Goal: Task Accomplishment & Management: Check status

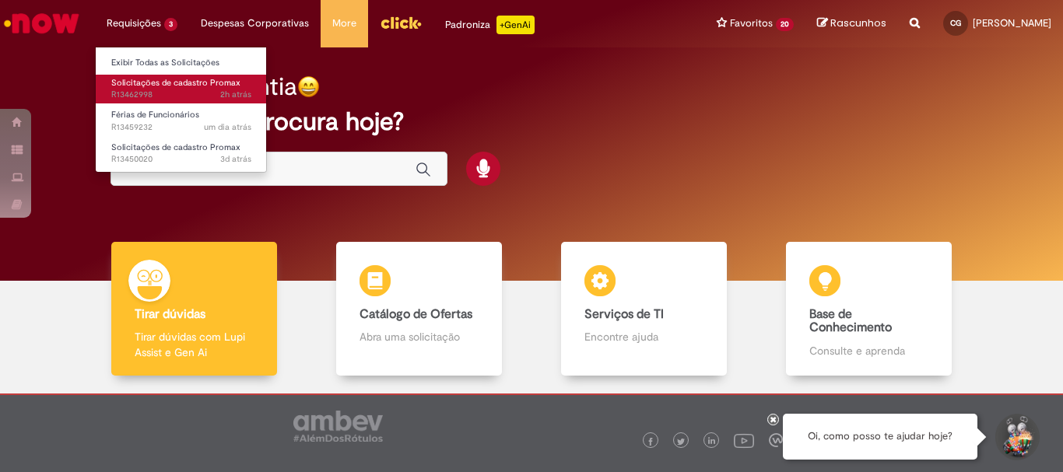
click at [160, 77] on span "Solicitações de cadastro Promax" at bounding box center [175, 83] width 129 height 12
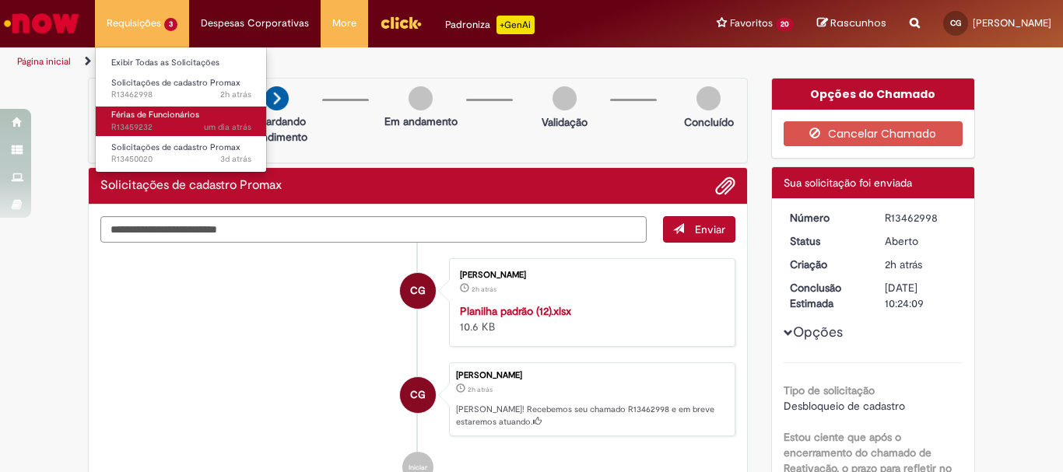
click at [174, 115] on span "Férias de Funcionários" at bounding box center [155, 115] width 88 height 12
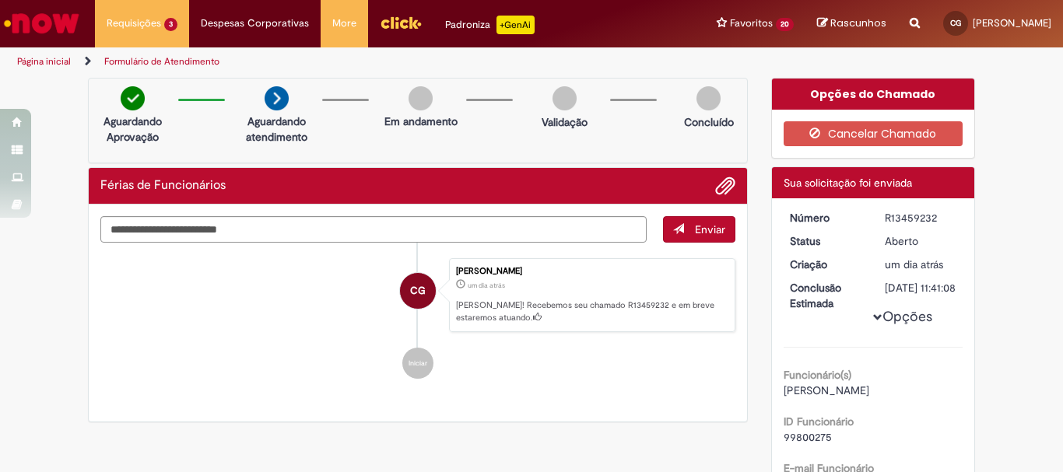
drag, startPoint x: 937, startPoint y: 216, endPoint x: 863, endPoint y: 216, distance: 73.9
click at [863, 210] on dl "Número R13459232 Status [GEOGRAPHIC_DATA] Criação um dia atrás um dia atrás Con…" at bounding box center [873, 210] width 191 height 0
copy dl "Número R13459232"
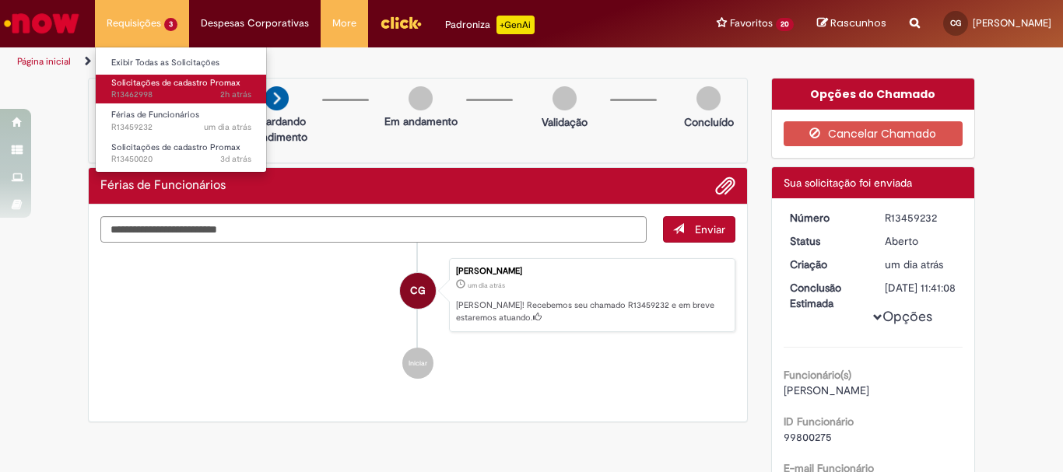
click at [168, 82] on span "Solicitações de cadastro Promax" at bounding box center [175, 83] width 129 height 12
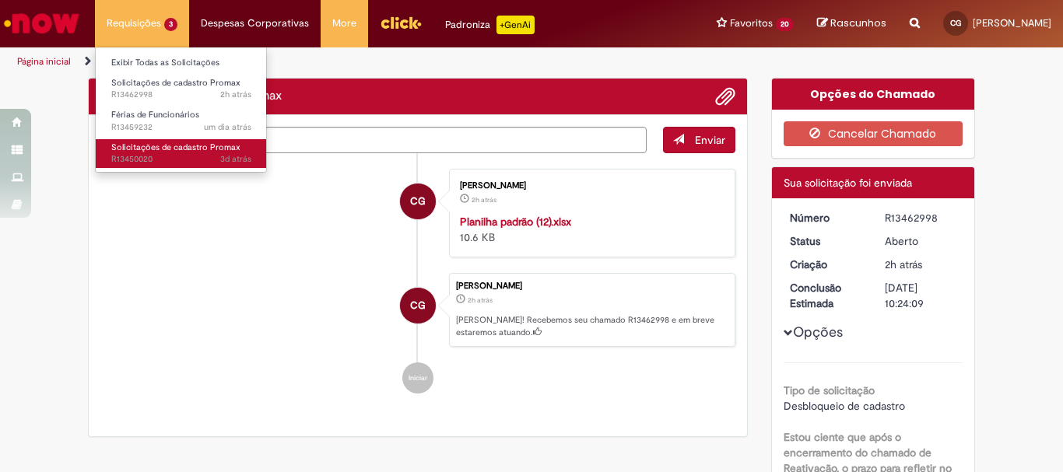
click at [167, 148] on span "Solicitações de cadastro Promax" at bounding box center [175, 148] width 129 height 12
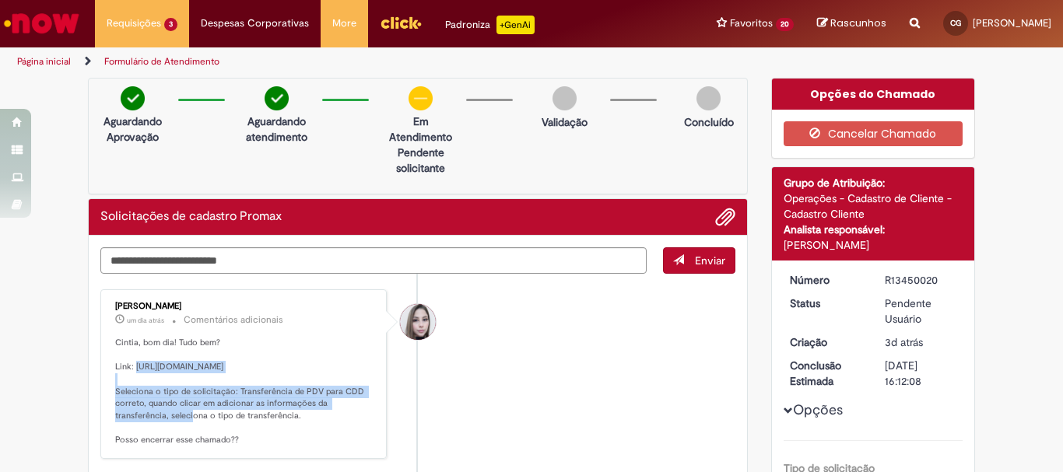
drag, startPoint x: 157, startPoint y: 402, endPoint x: 131, endPoint y: 362, distance: 47.9
click at [131, 362] on p "Cintia, bom dia! Tudo bem? Link: [URL][DOMAIN_NAME] Seleciona o tipo de solicit…" at bounding box center [244, 392] width 259 height 110
copy p "[URL][DOMAIN_NAME]"
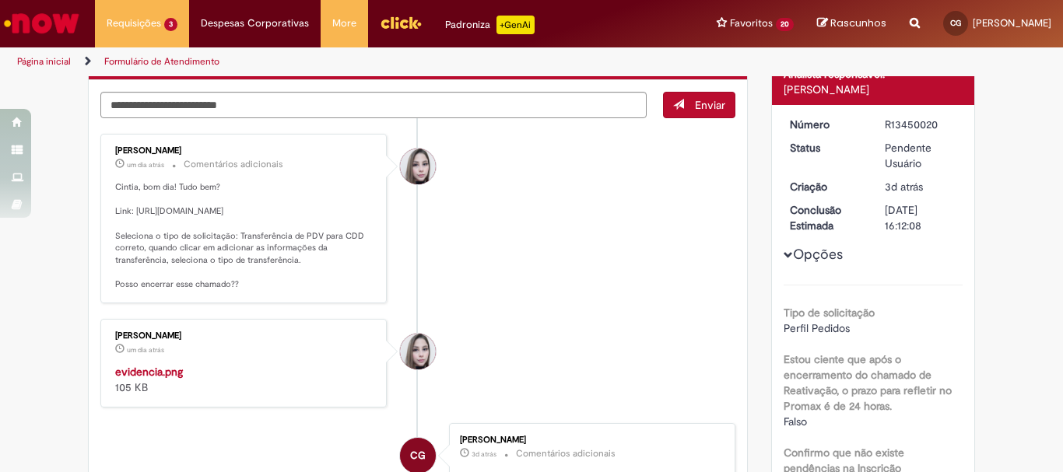
click at [314, 291] on p "Cintia, bom dia! Tudo bem? Link: [URL][DOMAIN_NAME] Seleciona o tipo de solicit…" at bounding box center [244, 236] width 259 height 110
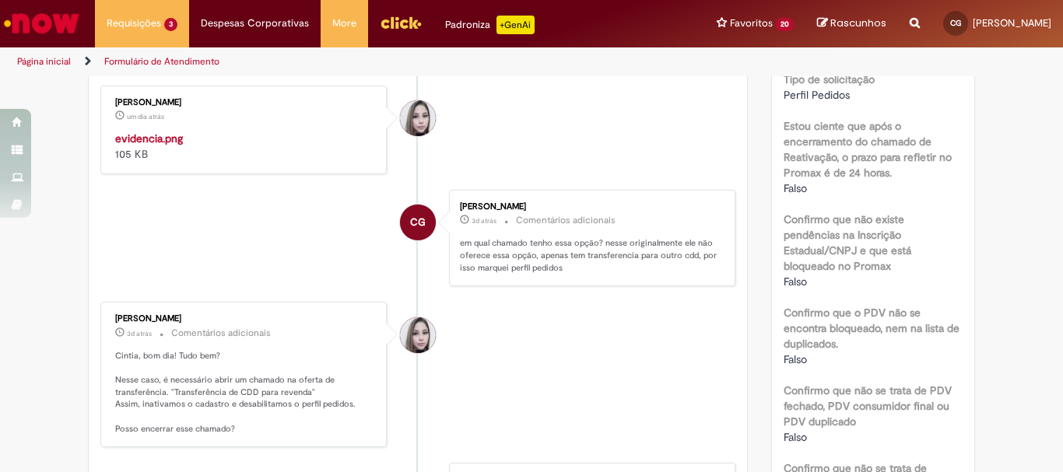
click at [198, 131] on img "Histórico de tíquete" at bounding box center [244, 131] width 259 height 0
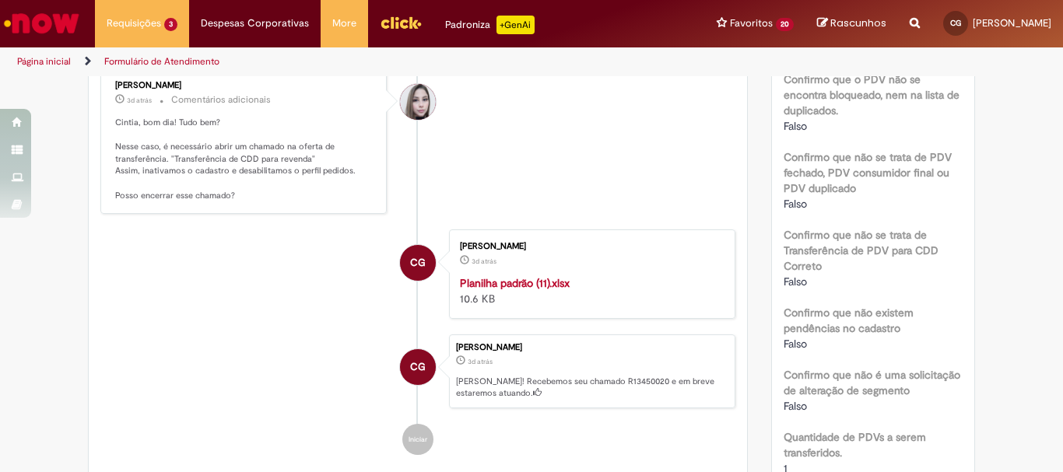
scroll to position [1011, 0]
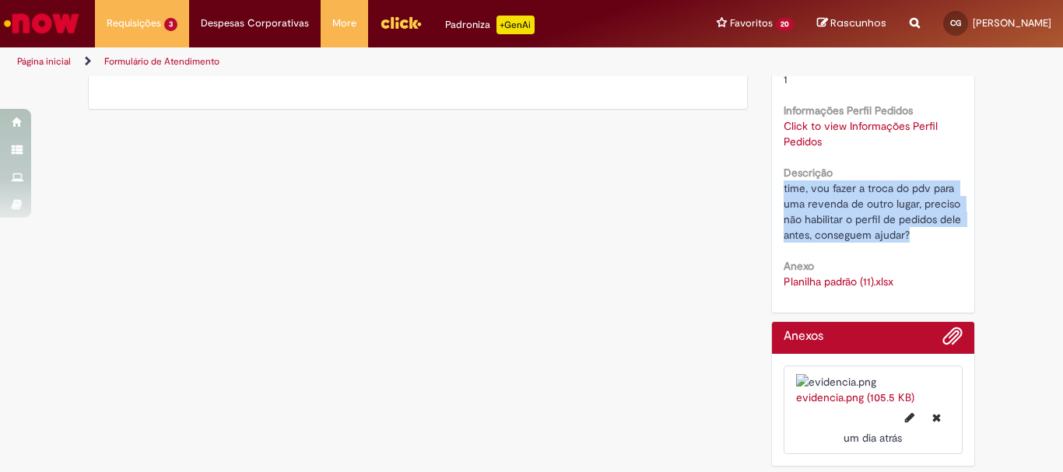
drag, startPoint x: 777, startPoint y: 170, endPoint x: 907, endPoint y: 221, distance: 139.4
click at [907, 221] on div "time, vou fazer a troca do pdv para uma revenda de outro lugar, preciso não hab…" at bounding box center [873, 211] width 180 height 62
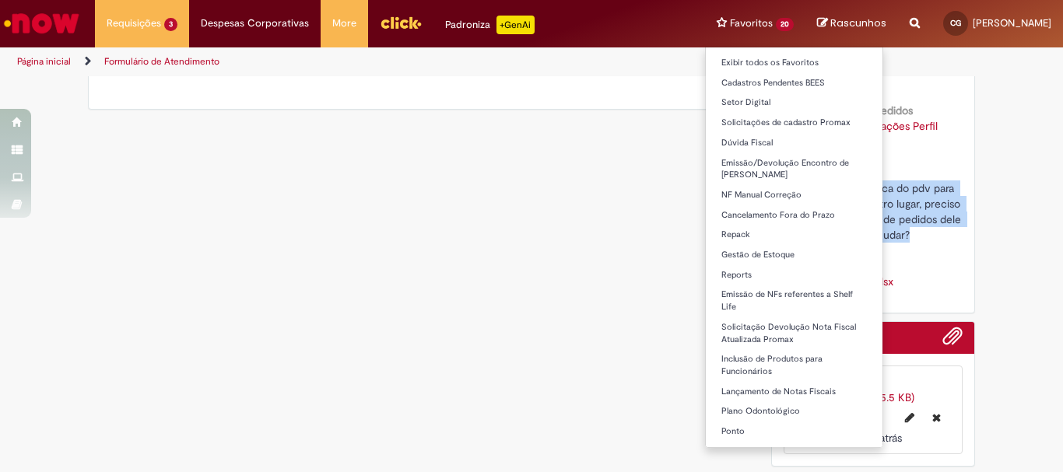
copy span "time, vou fazer a troca do pdv para uma revenda de outro lugar, preciso não hab…"
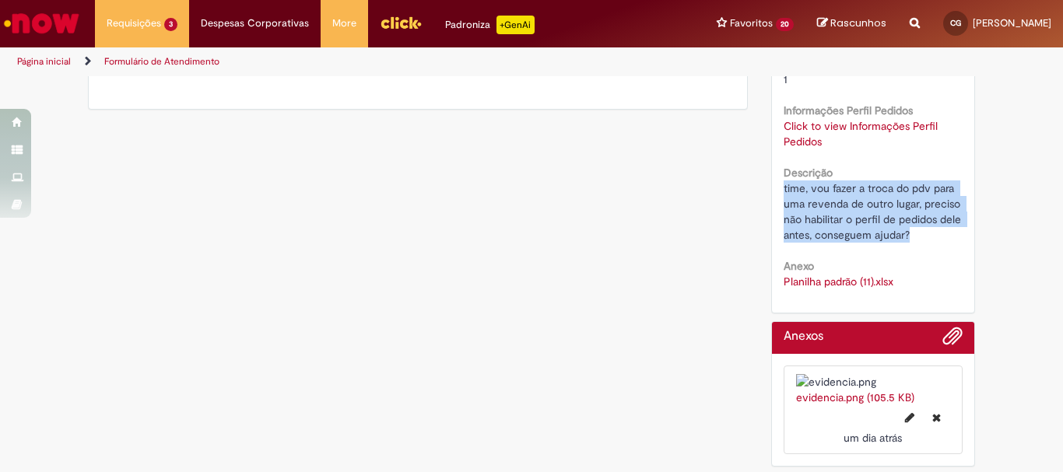
click at [854, 275] on link "Planilha padrão (11).xlsx" at bounding box center [838, 282] width 110 height 14
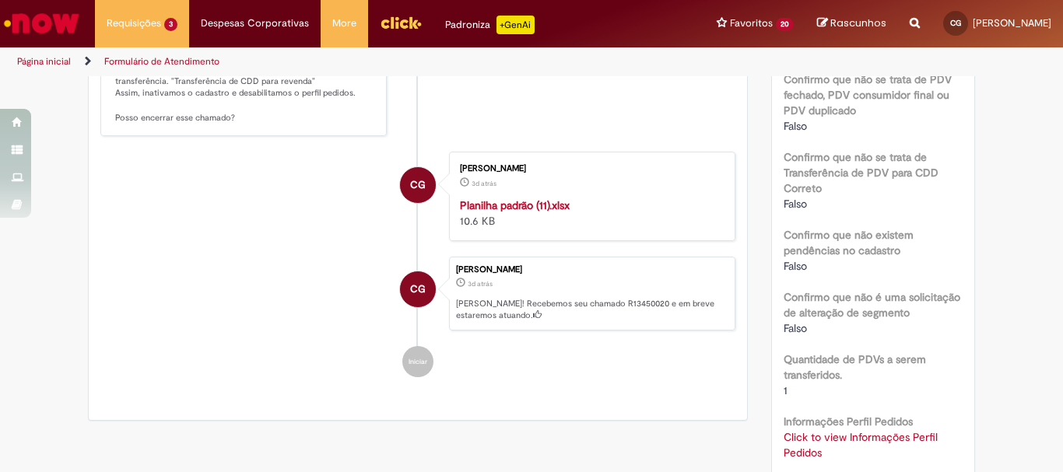
scroll to position [934, 0]
